Goal: Information Seeking & Learning: Learn about a topic

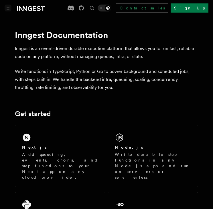
click at [8, 7] on icon "Toggle navigation" at bounding box center [8, 8] width 3 height 2
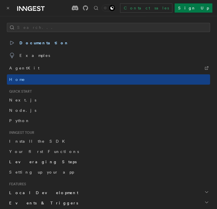
click at [38, 165] on link "Leveraging Steps" at bounding box center [108, 162] width 203 height 10
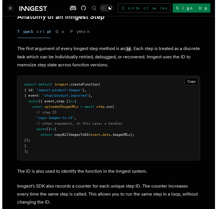
scroll to position [277, 0]
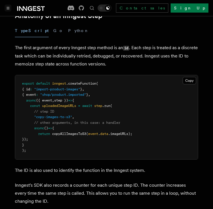
click at [5, 7] on button "Toggle navigation" at bounding box center [8, 8] width 7 height 7
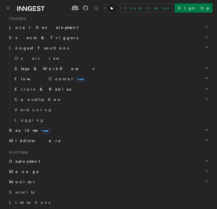
scroll to position [160, 0]
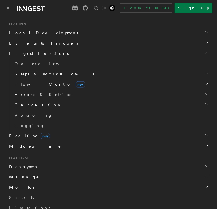
click at [36, 44] on span "Events & Triggers" at bounding box center [42, 43] width 71 height 6
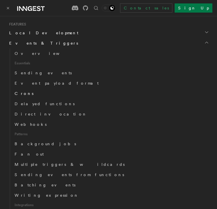
click at [23, 95] on span "Crons" at bounding box center [24, 93] width 19 height 5
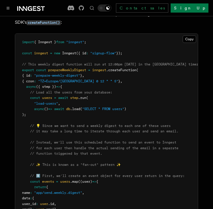
scroll to position [91, 0]
